Goal: Task Accomplishment & Management: Use online tool/utility

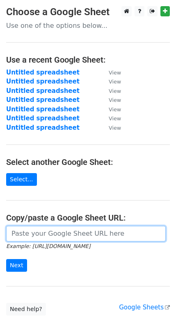
click at [46, 234] on input "url" at bounding box center [85, 234] width 159 height 16
paste input "[URL][DOMAIN_NAME]"
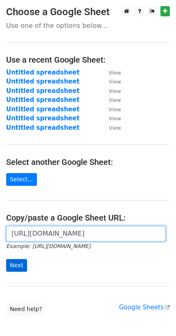
type input "[URL][DOMAIN_NAME]"
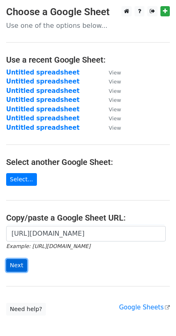
click at [19, 261] on input "Next" at bounding box center [16, 265] width 21 height 13
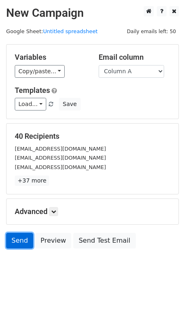
click at [24, 236] on link "Send" at bounding box center [19, 241] width 27 height 16
